Goal: Complete application form

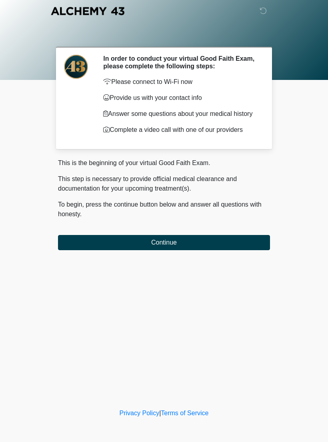
click at [250, 241] on button "Continue" at bounding box center [164, 242] width 212 height 15
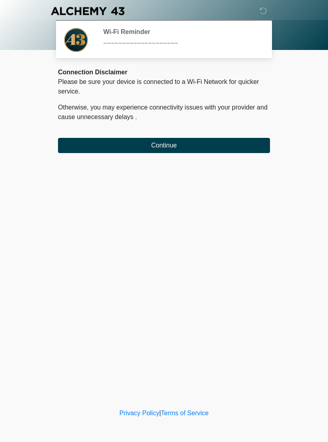
click at [238, 143] on button "Continue" at bounding box center [164, 145] width 212 height 15
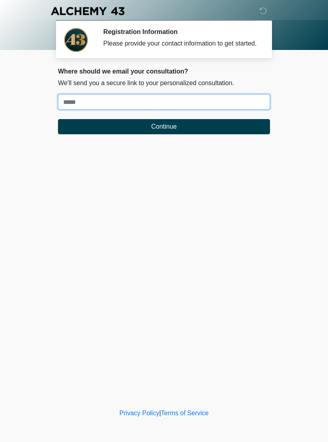
click at [244, 110] on input "Where should we email your treatment plan?" at bounding box center [164, 101] width 212 height 15
type input "**********"
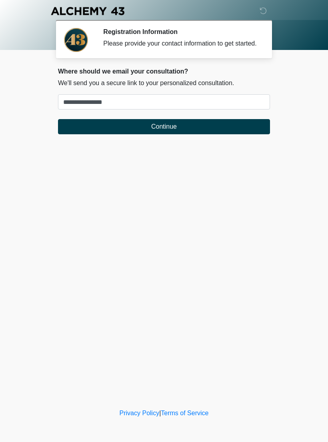
click at [193, 133] on button "Continue" at bounding box center [164, 126] width 212 height 15
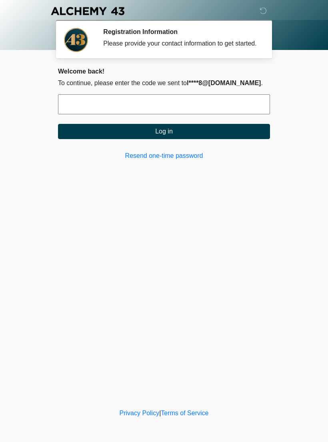
click at [204, 112] on input "text" at bounding box center [164, 104] width 212 height 20
type input "******"
click at [194, 138] on button "Log in" at bounding box center [164, 131] width 212 height 15
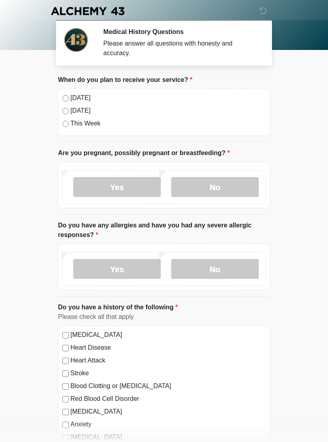
click at [84, 99] on label "Today" at bounding box center [167, 98] width 195 height 10
click at [227, 185] on label "No" at bounding box center [215, 187] width 88 height 20
click at [229, 271] on label "No" at bounding box center [215, 269] width 88 height 20
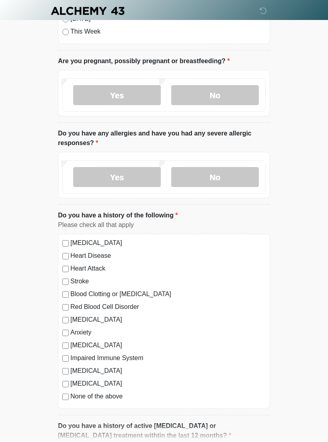
scroll to position [92, 0]
click at [120, 399] on label "None of the above" at bounding box center [167, 396] width 195 height 10
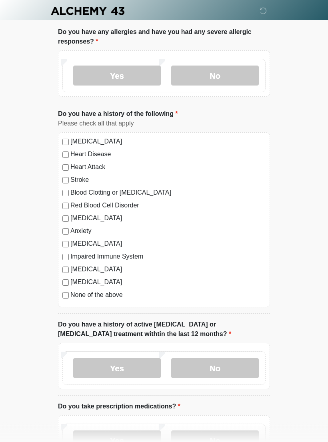
scroll to position [198, 0]
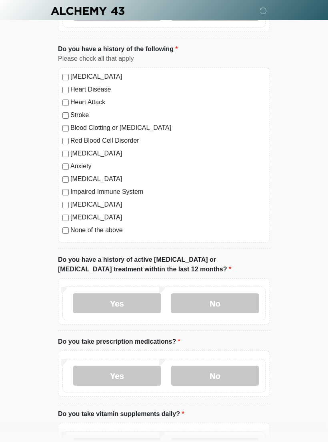
click at [239, 306] on label "No" at bounding box center [215, 304] width 88 height 20
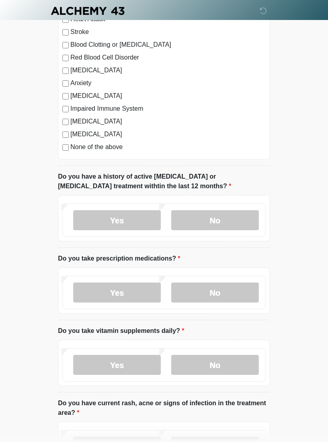
scroll to position [342, 0]
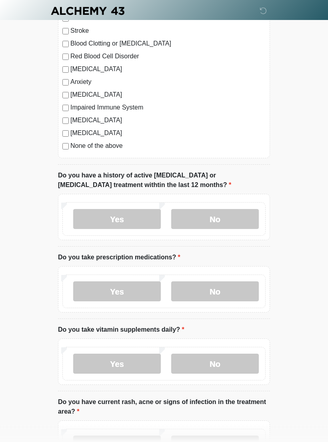
click at [234, 295] on label "No" at bounding box center [215, 292] width 88 height 20
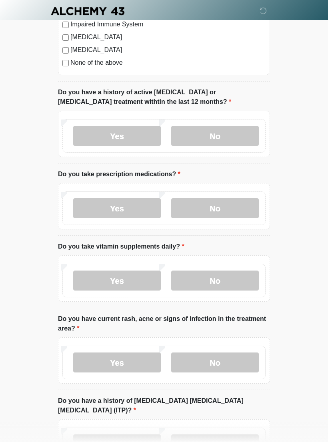
scroll to position [433, 0]
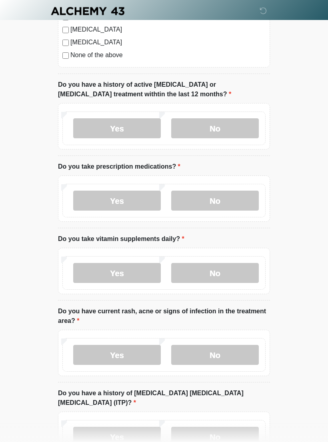
click at [231, 276] on label "No" at bounding box center [215, 273] width 88 height 20
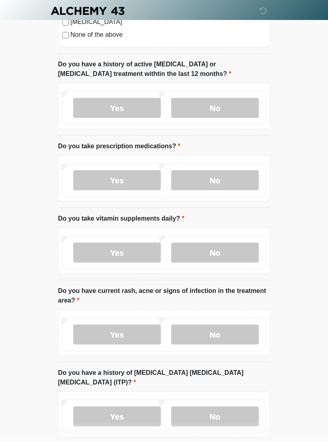
scroll to position [494, 0]
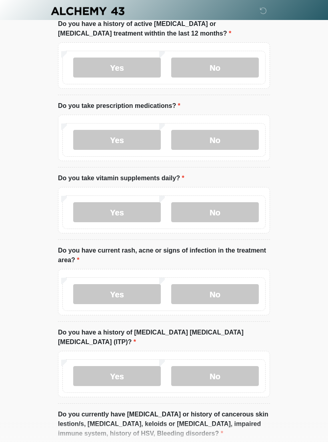
click at [233, 293] on label "No" at bounding box center [215, 294] width 88 height 20
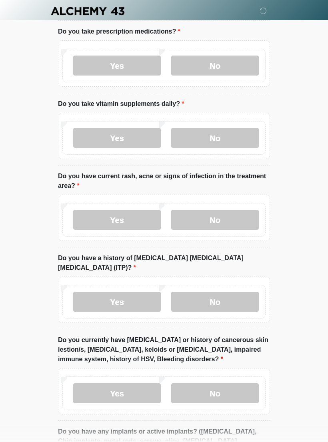
scroll to position [569, 0]
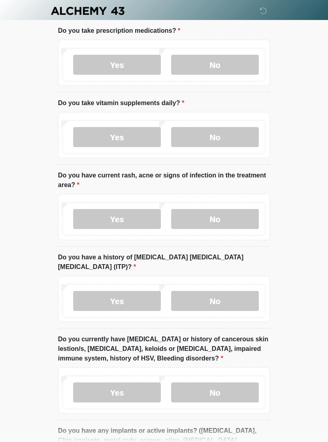
click at [235, 292] on label "No" at bounding box center [215, 301] width 88 height 20
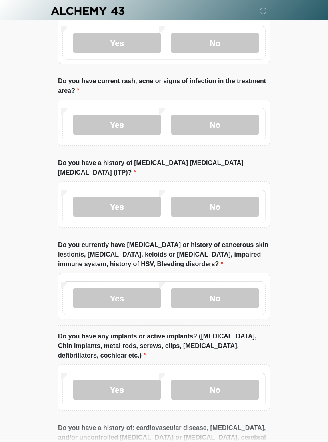
scroll to position [664, 0]
click at [231, 288] on label "No" at bounding box center [215, 298] width 88 height 20
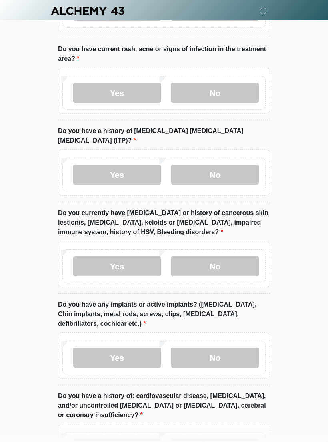
scroll to position [742, 0]
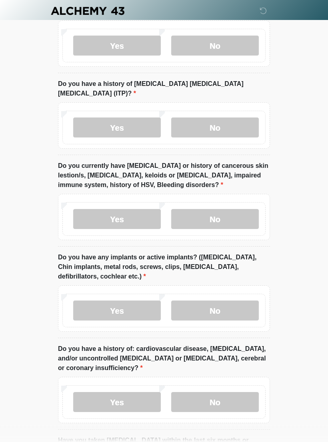
click at [134, 302] on label "Yes" at bounding box center [117, 311] width 88 height 20
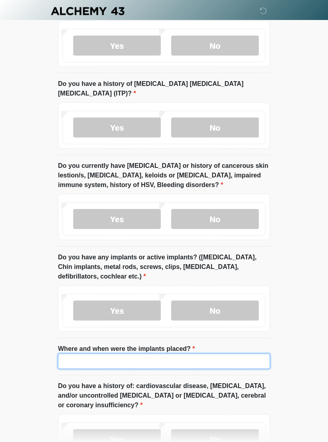
click at [176, 354] on input "Where and when were the implants placed?" at bounding box center [164, 361] width 212 height 15
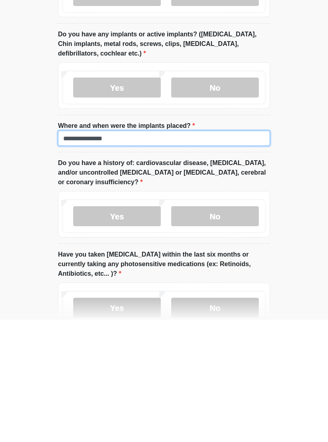
scroll to position [848, 0]
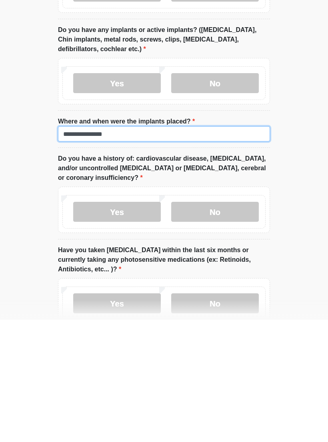
type input "**********"
click at [231, 324] on label "No" at bounding box center [215, 334] width 88 height 20
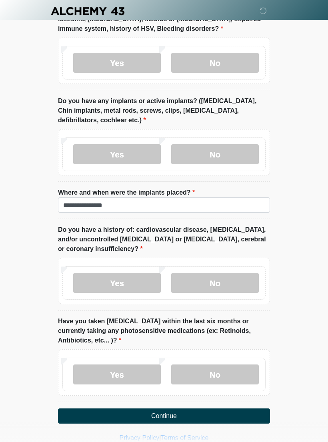
click at [235, 365] on label "No" at bounding box center [215, 375] width 88 height 20
click at [223, 409] on button "Continue" at bounding box center [164, 416] width 212 height 15
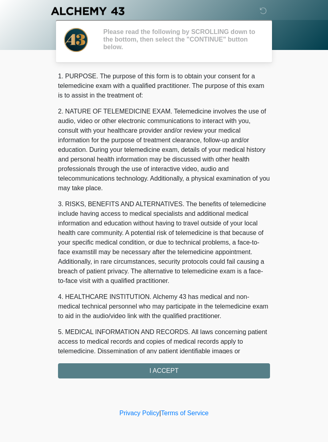
scroll to position [0, 0]
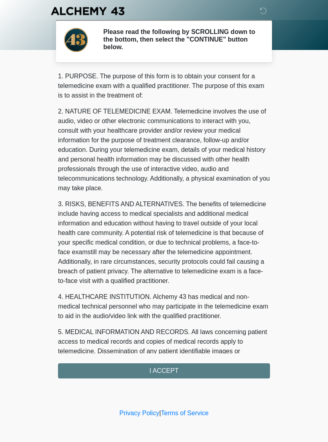
click at [215, 366] on div "1. PURPOSE. The purpose of this form is to obtain your consent for a telemedici…" at bounding box center [164, 225] width 212 height 307
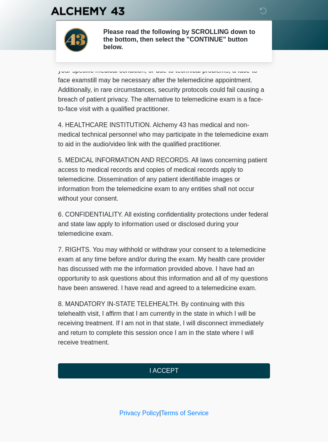
scroll to position [182, 0]
click at [180, 367] on button "I ACCEPT" at bounding box center [164, 370] width 212 height 15
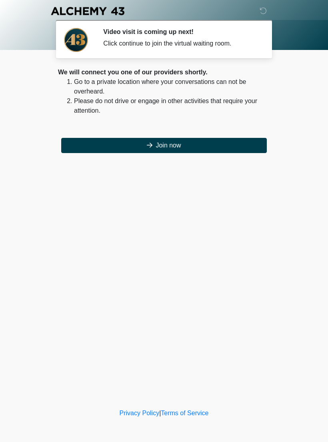
click at [205, 141] on button "Join now" at bounding box center [164, 145] width 206 height 15
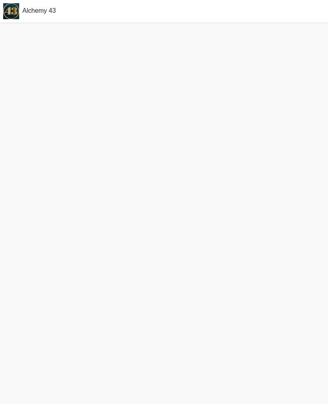
scroll to position [2, 0]
